Goal: Information Seeking & Learning: Learn about a topic

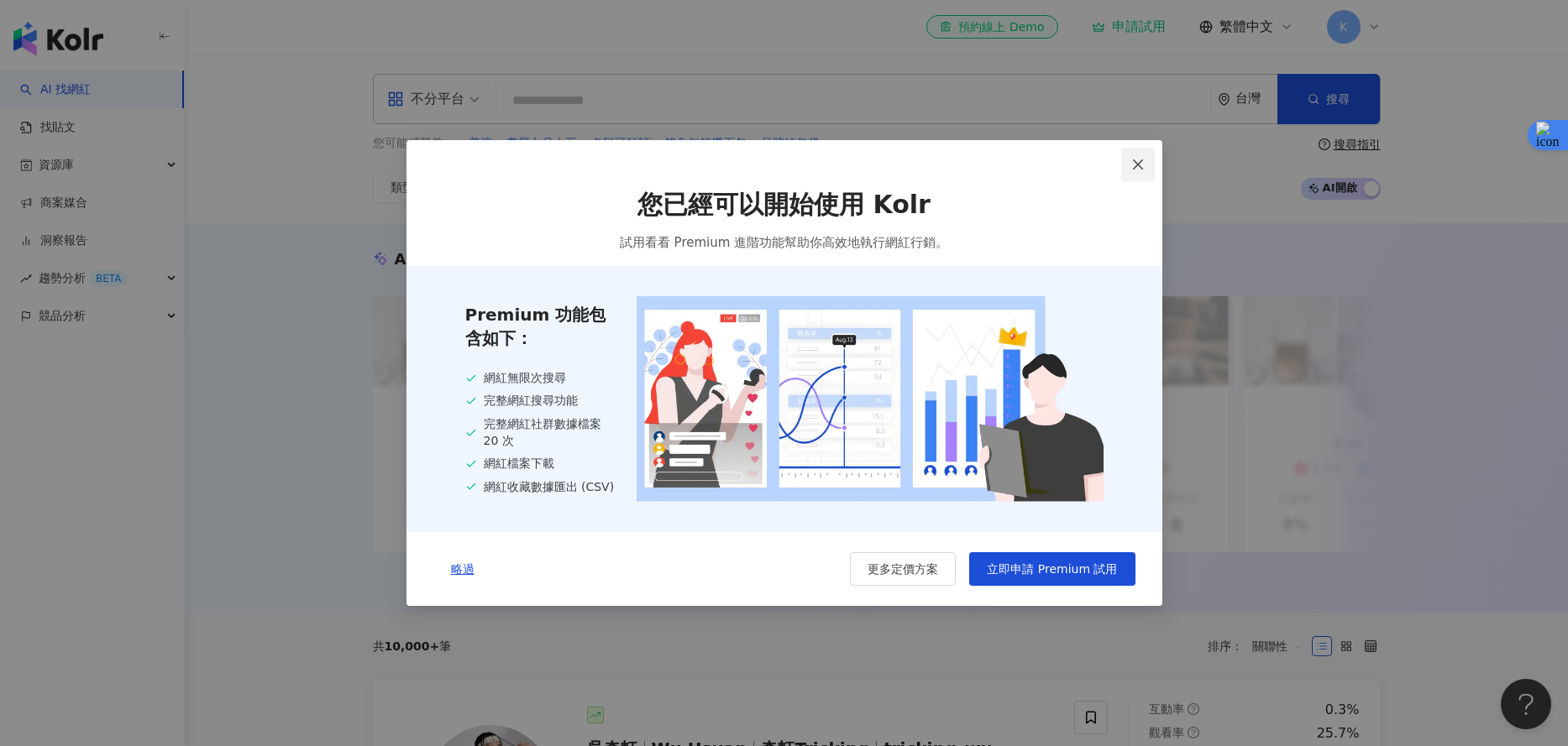
click at [1139, 167] on icon "close" at bounding box center [1137, 164] width 14 height 14
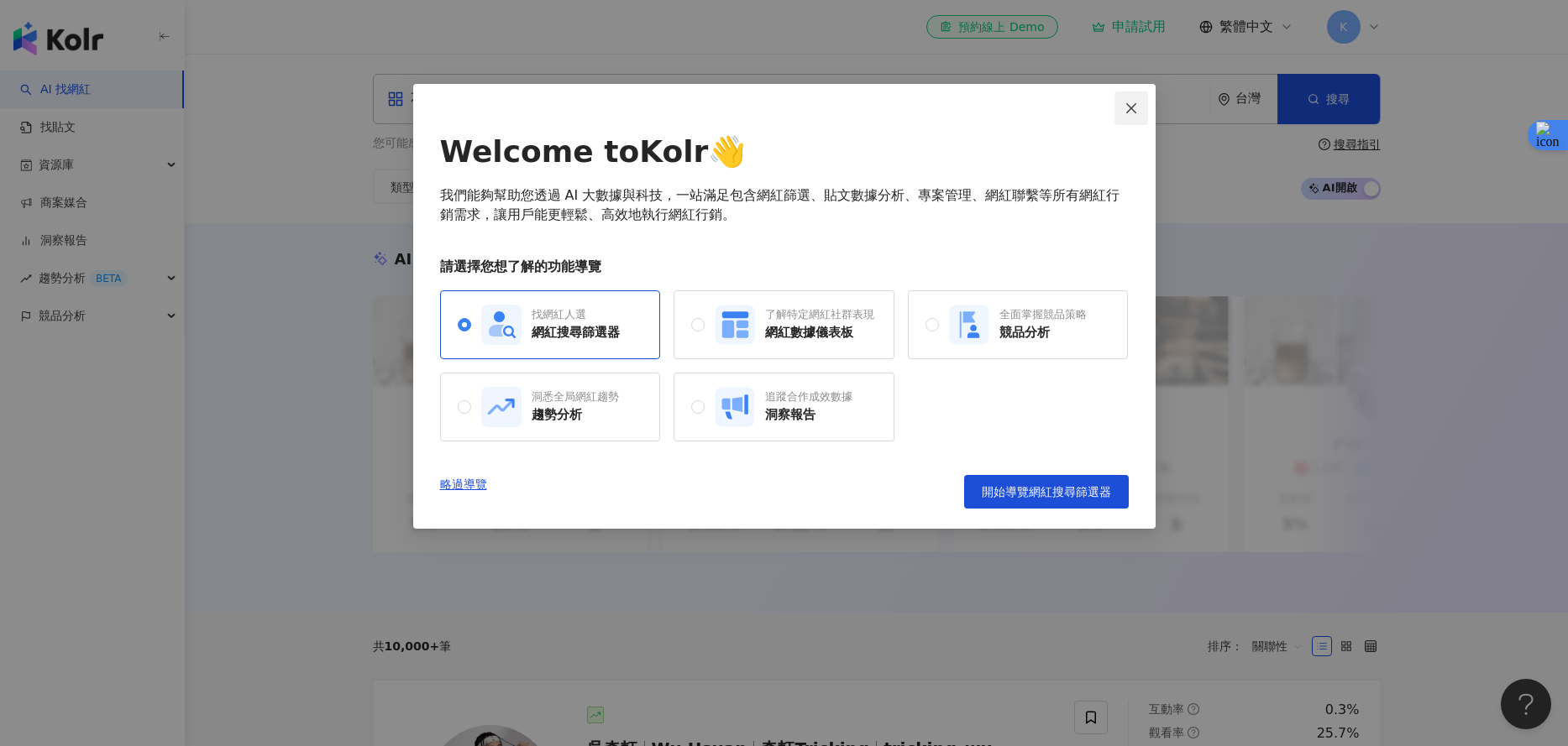
click at [1137, 106] on icon "close" at bounding box center [1131, 108] width 14 height 14
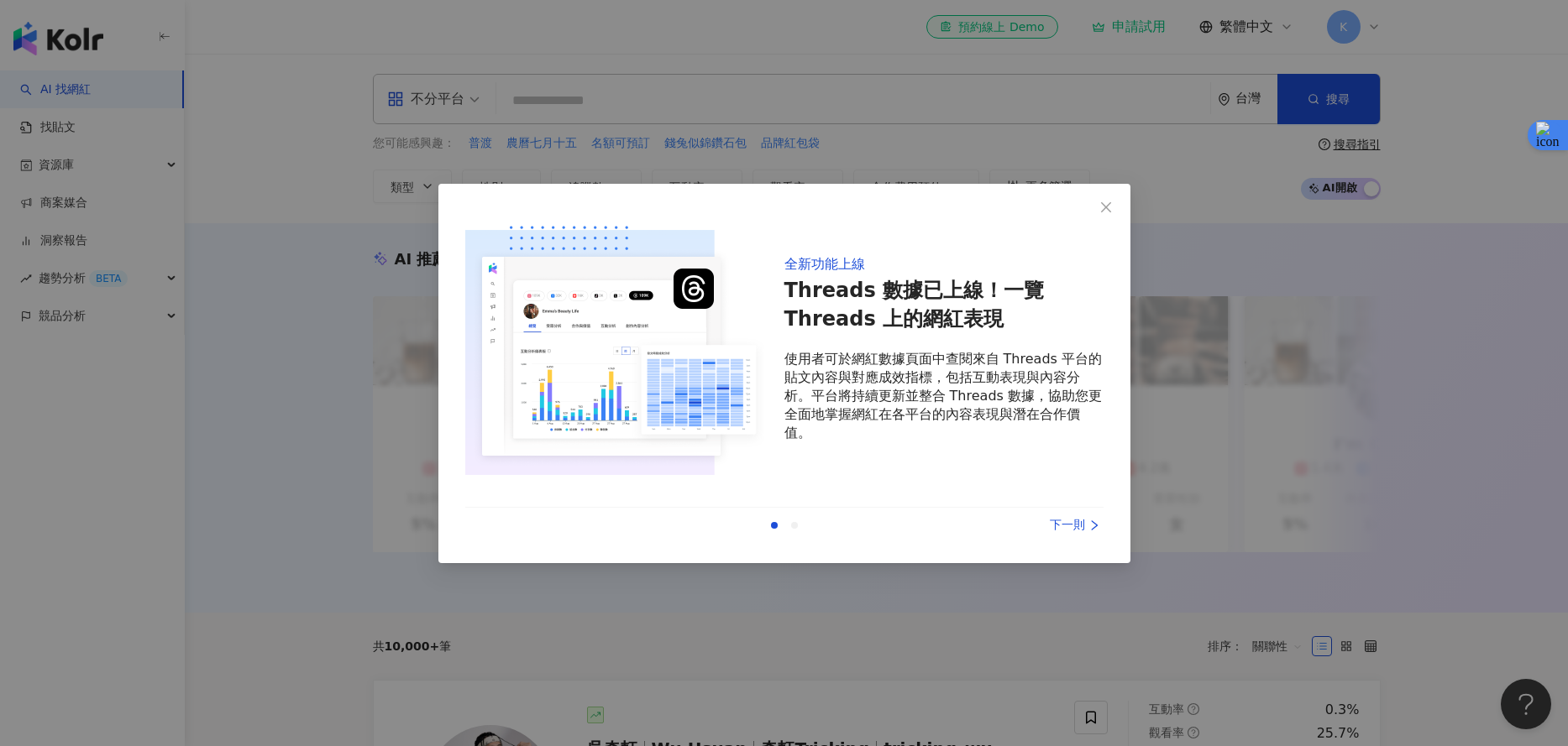
click at [941, 75] on div "全新功能上線 Threads 數據已上線！一覽 Threads 上的網紅表現 使用者可於網紅數據頁面中查閱來自 Threads 平台的貼文內容與對應成效指標，…" at bounding box center [784, 373] width 1568 height 746
click at [1099, 214] on icon "close" at bounding box center [1105, 207] width 14 height 14
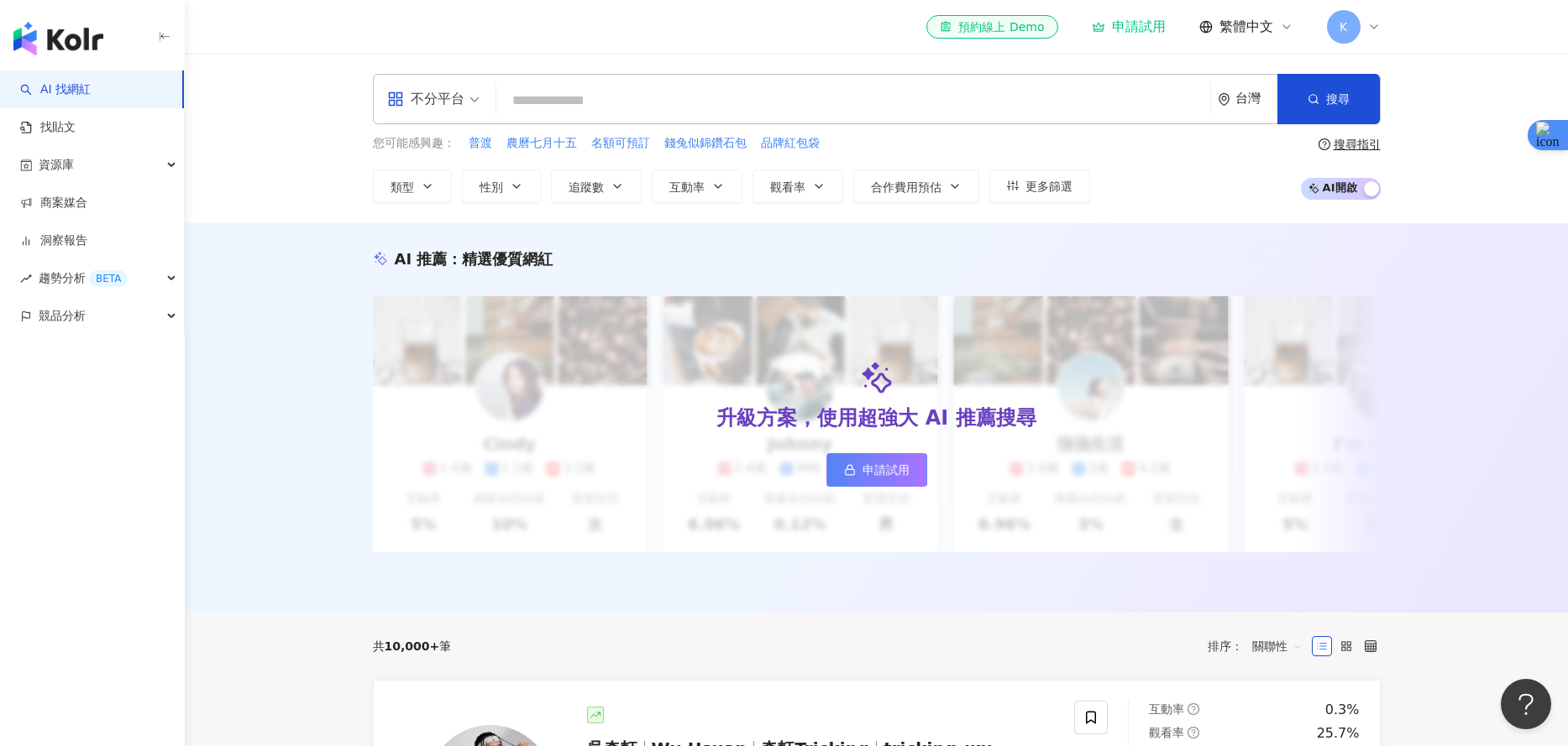
click at [744, 104] on input "search" at bounding box center [853, 100] width 701 height 32
click at [968, 90] on input "search" at bounding box center [853, 100] width 701 height 32
paste input "**********"
type input "**********"
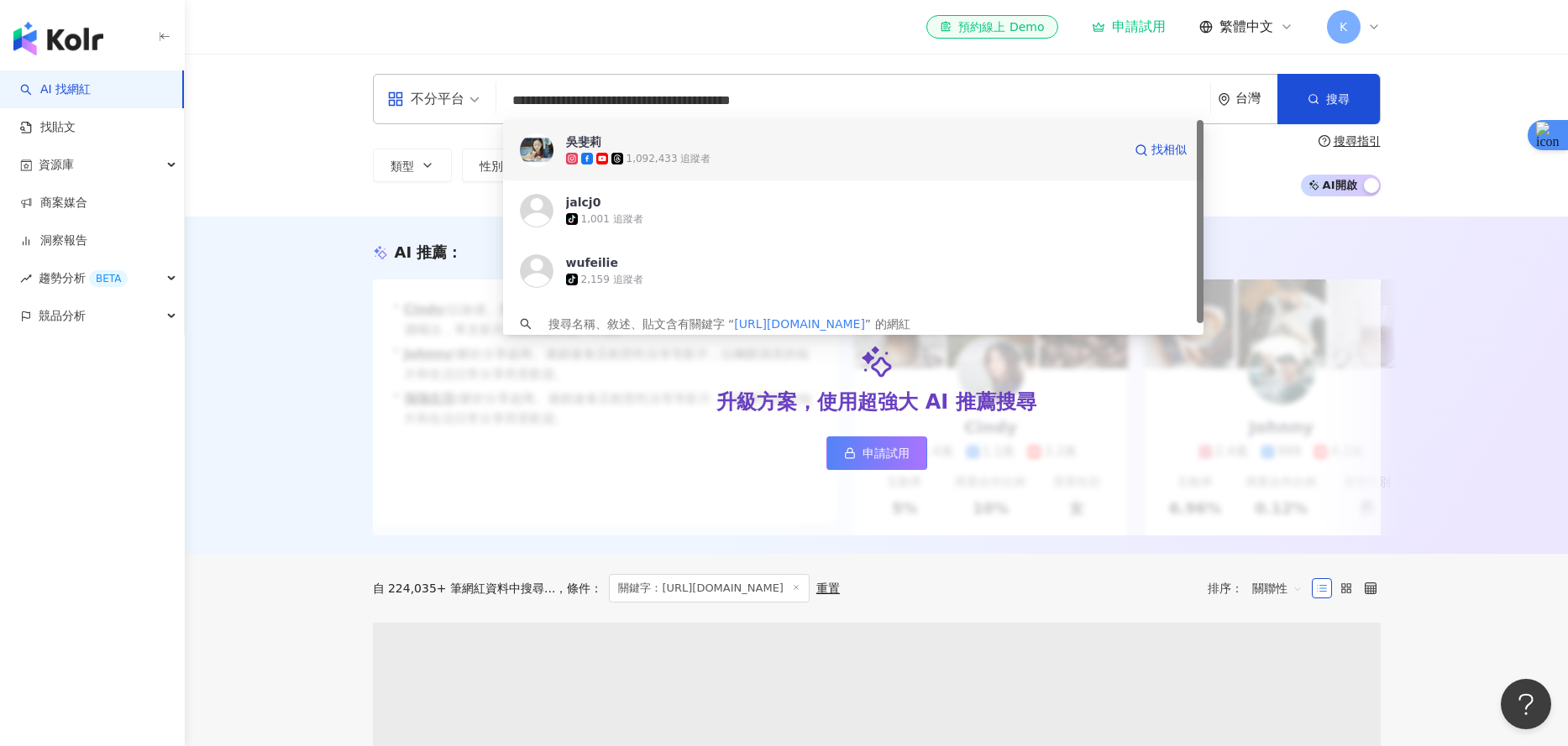
click at [851, 149] on span "吳斐莉" at bounding box center [844, 142] width 556 height 16
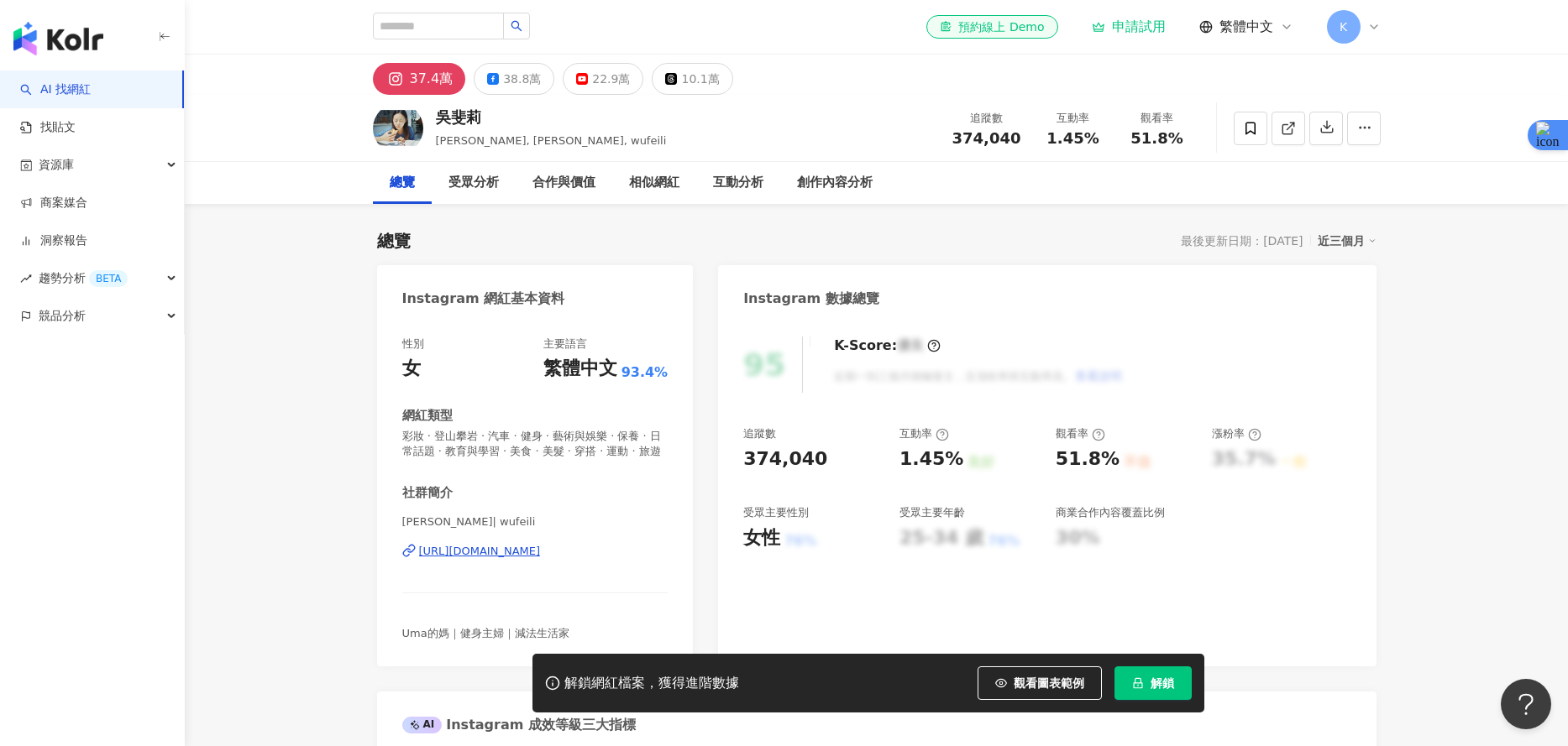
scroll to position [32, 0]
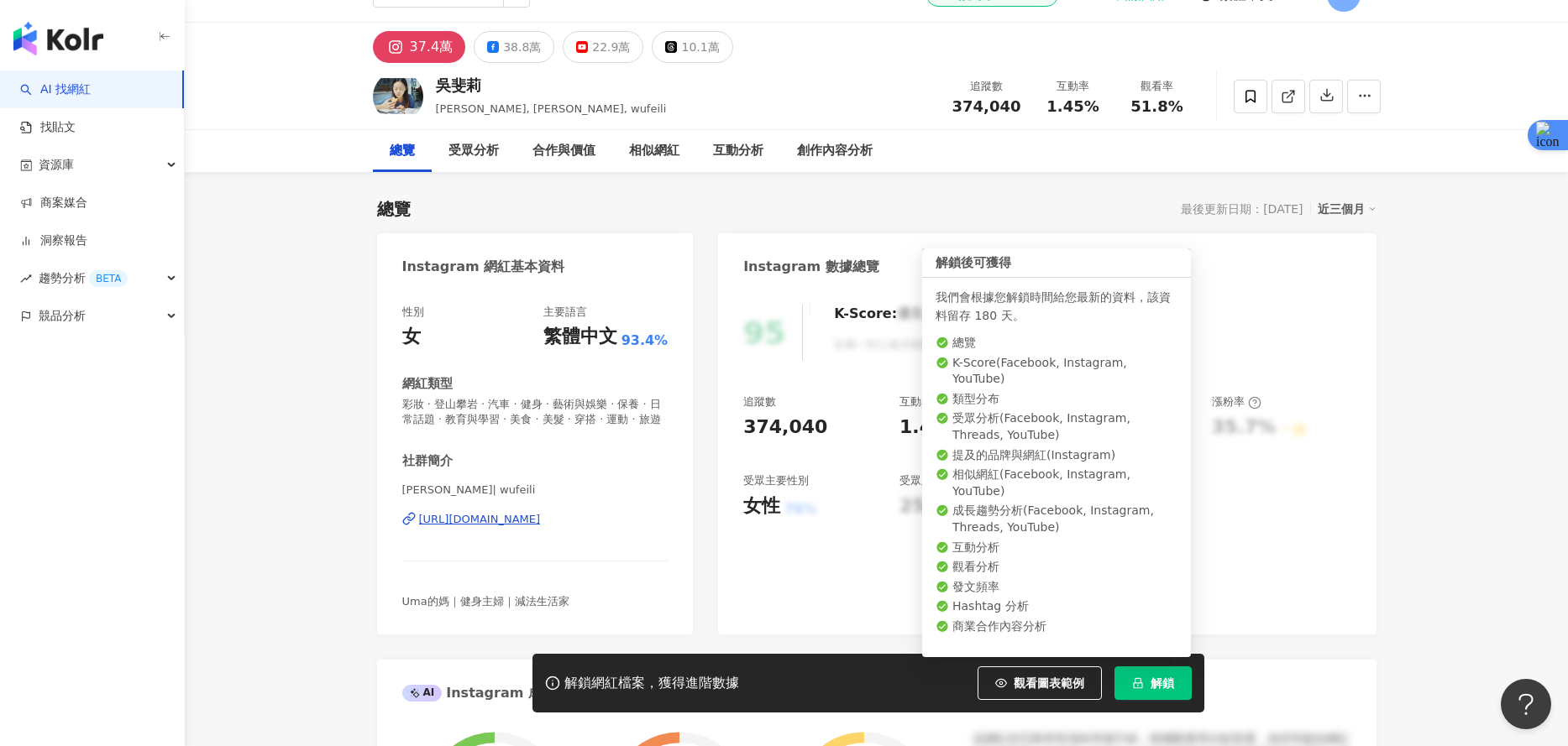
click at [1132, 687] on icon "lock" at bounding box center [1137, 683] width 12 height 12
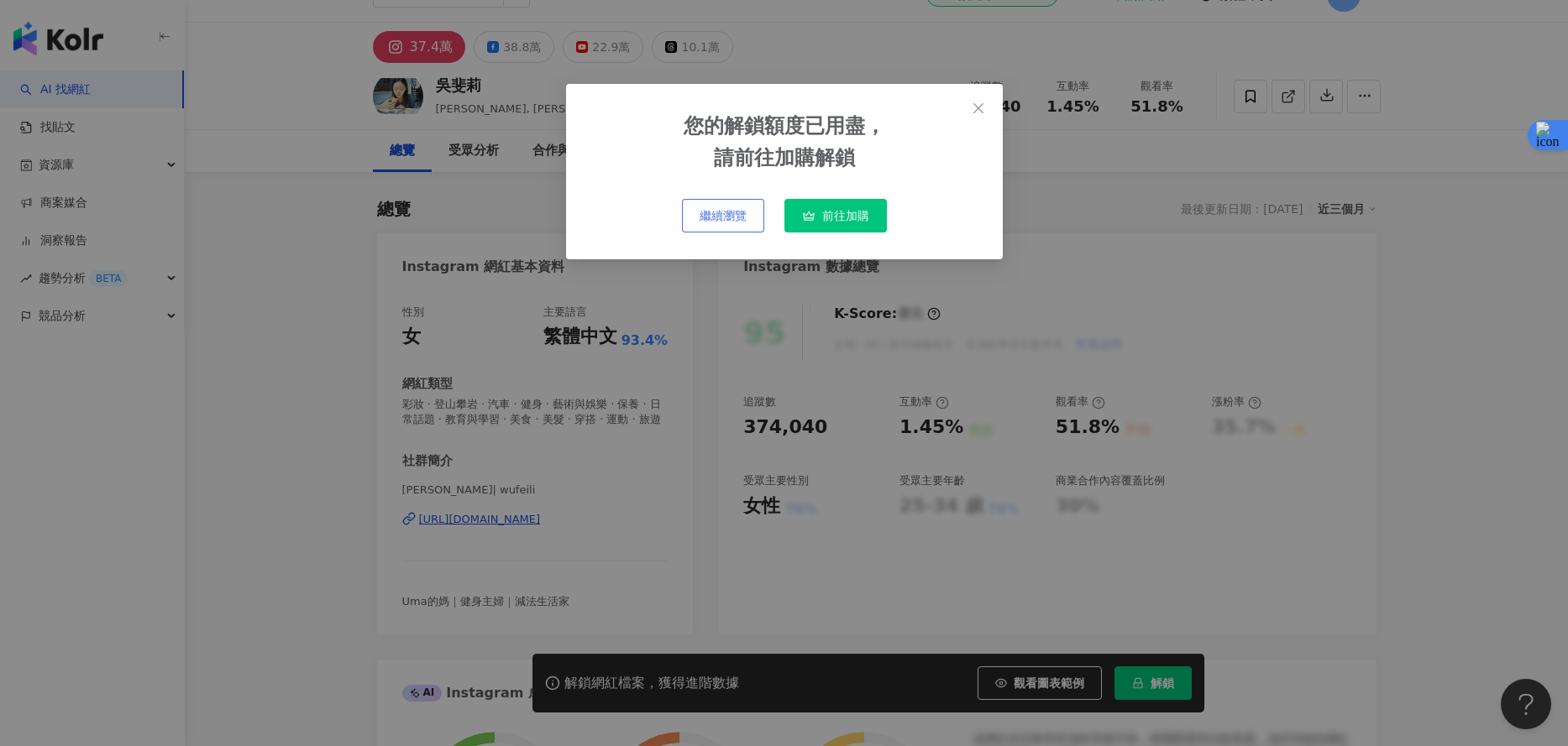
click at [737, 219] on span "繼續瀏覽" at bounding box center [724, 215] width 47 height 14
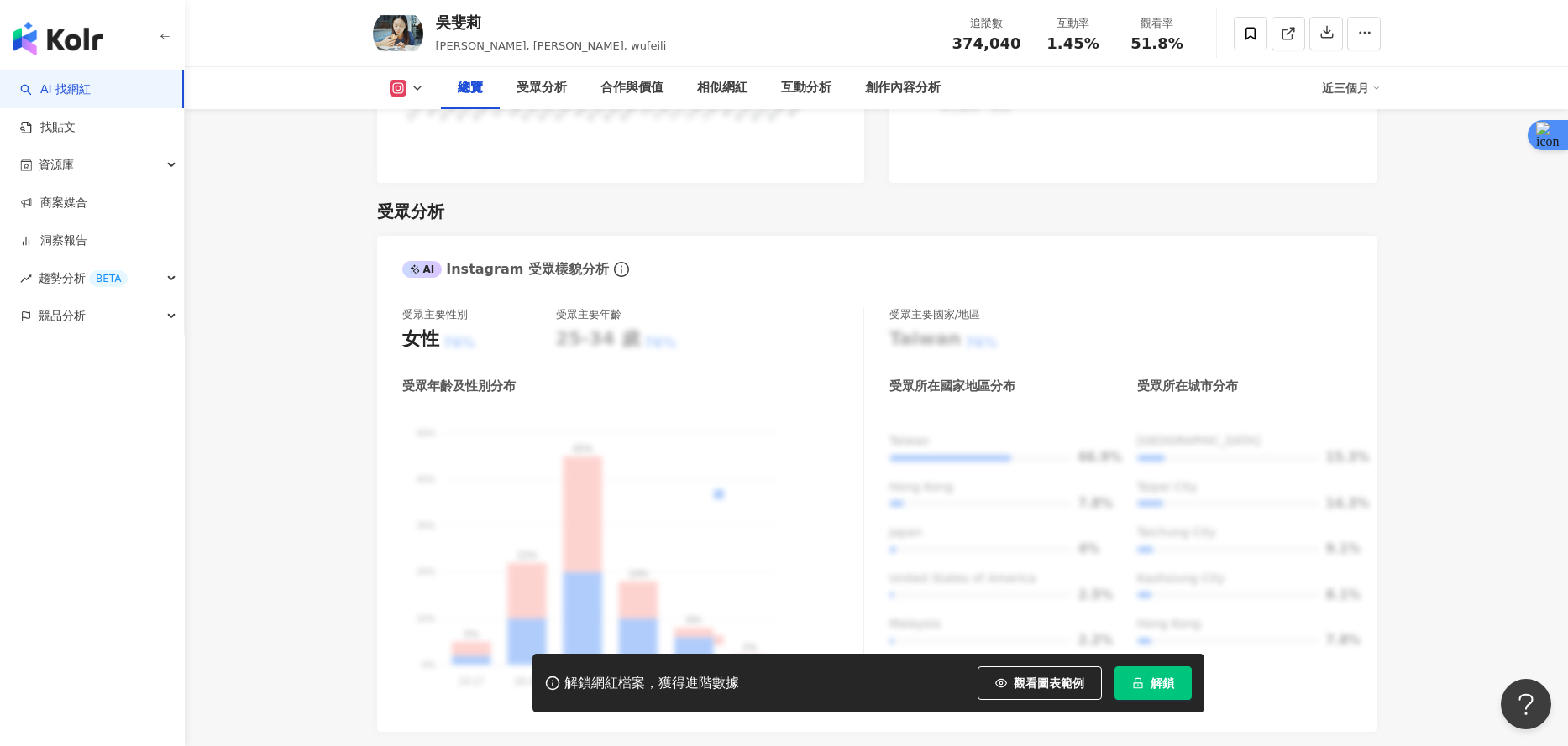
scroll to position [1325, 0]
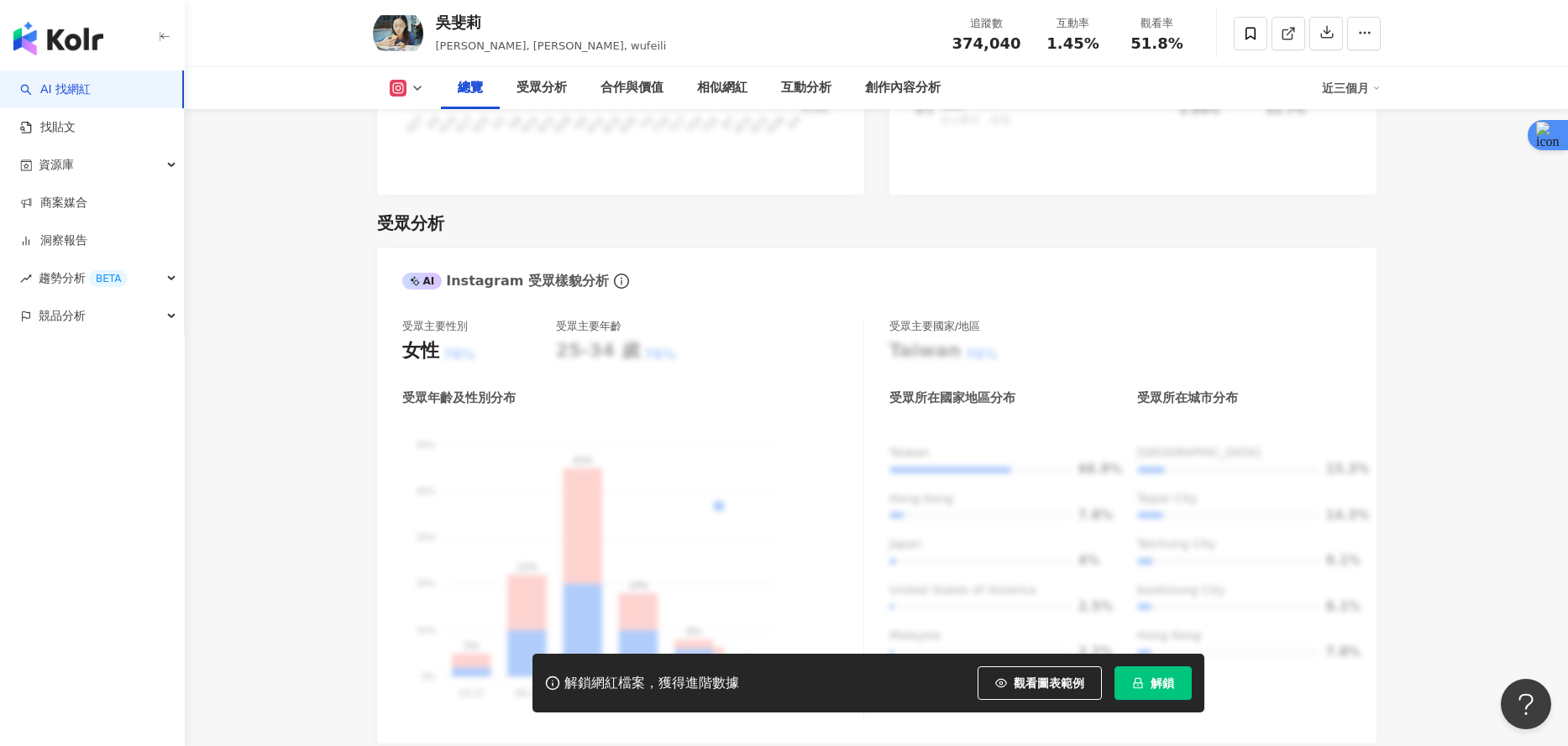
click at [1139, 678] on icon "lock" at bounding box center [1137, 683] width 12 height 12
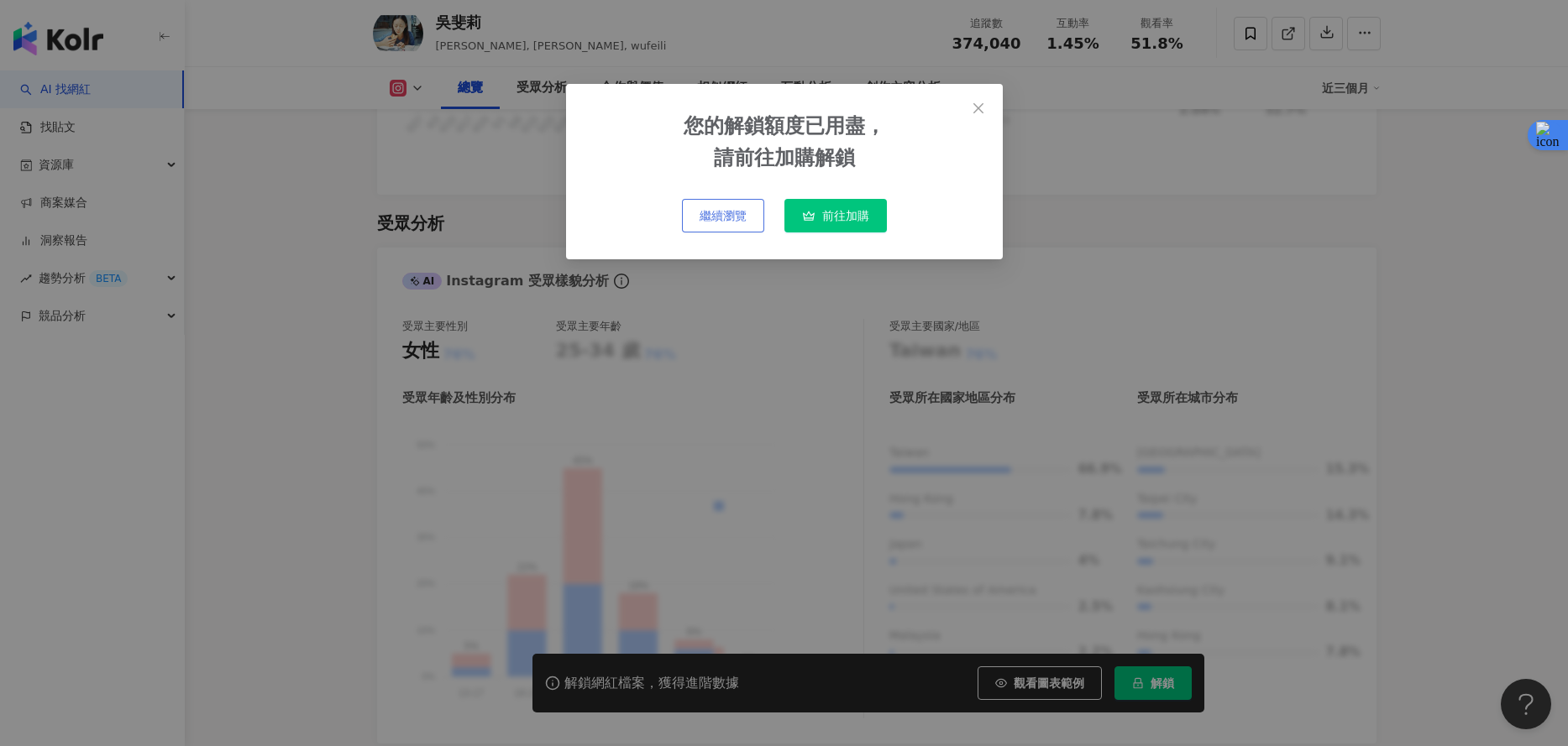
click at [734, 214] on span "繼續瀏覽" at bounding box center [724, 215] width 47 height 14
